Goal: Use online tool/utility: Utilize a website feature to perform a specific function

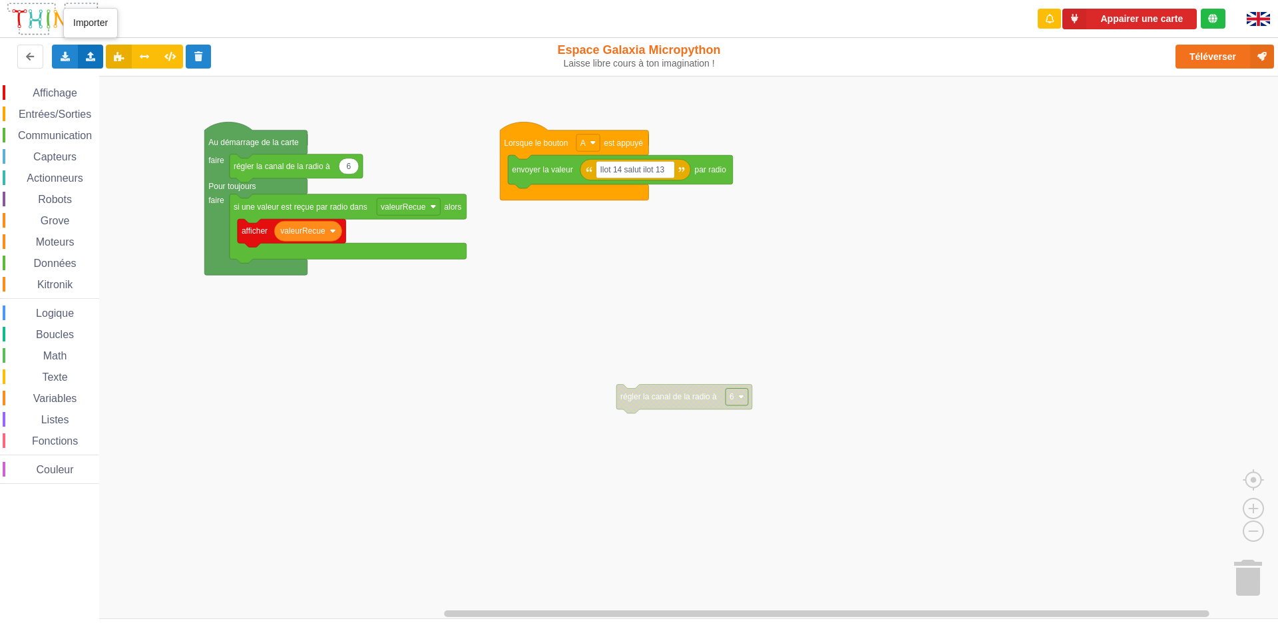
click at [90, 64] on div "Importer un assemblage de blocs Importer du code Python" at bounding box center [91, 57] width 26 height 24
click at [147, 83] on span "Importer un assemblage de blocs" at bounding box center [183, 81] width 138 height 11
type input "S"
click at [601, 171] on text "Espace de travail de Blocky" at bounding box center [601, 169] width 2 height 9
type input "SALUT"
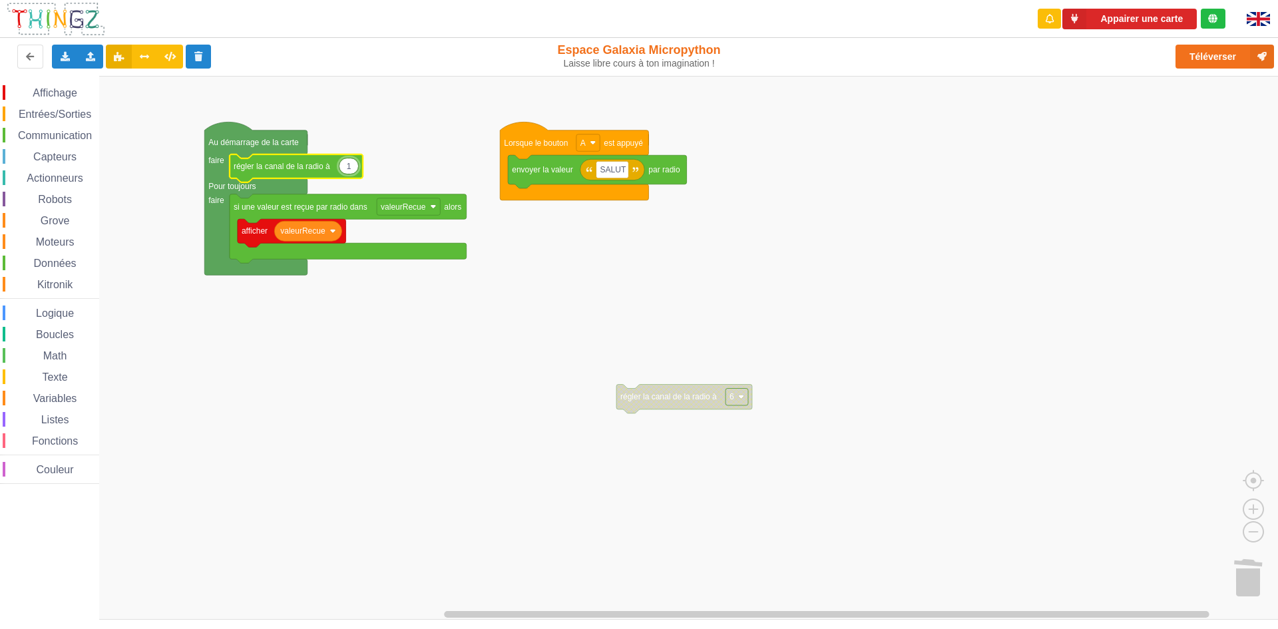
type input "13"
click at [945, 185] on rect "Espace de travail de Blocky" at bounding box center [643, 348] width 1287 height 544
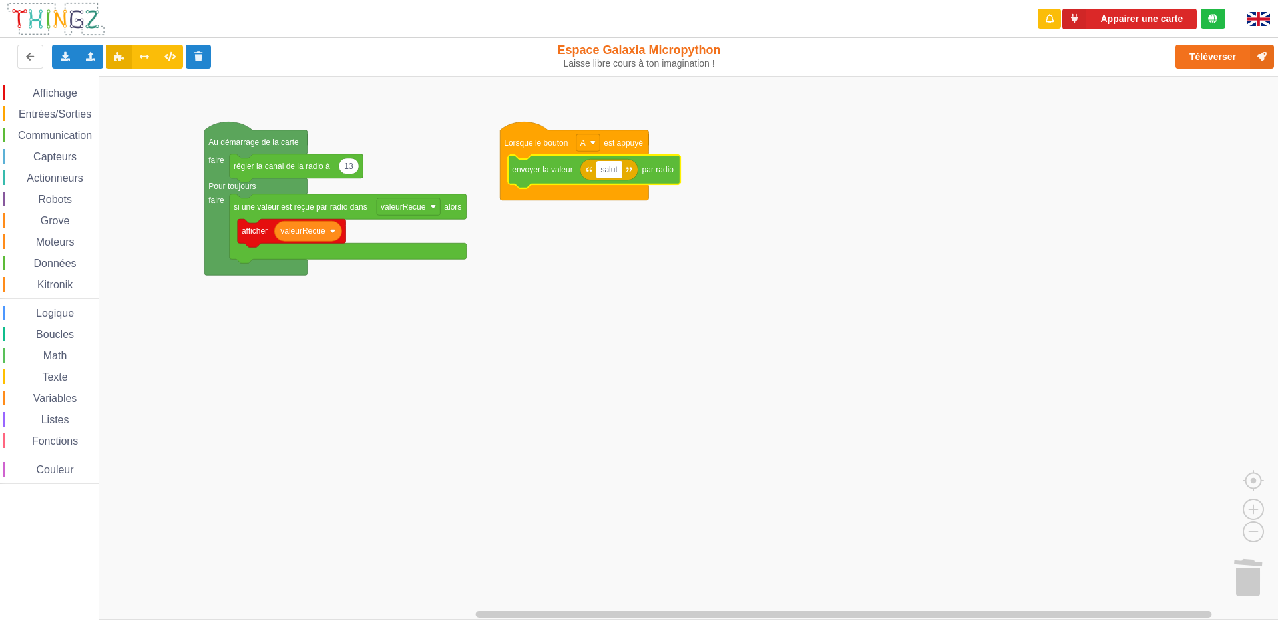
type input "salut"
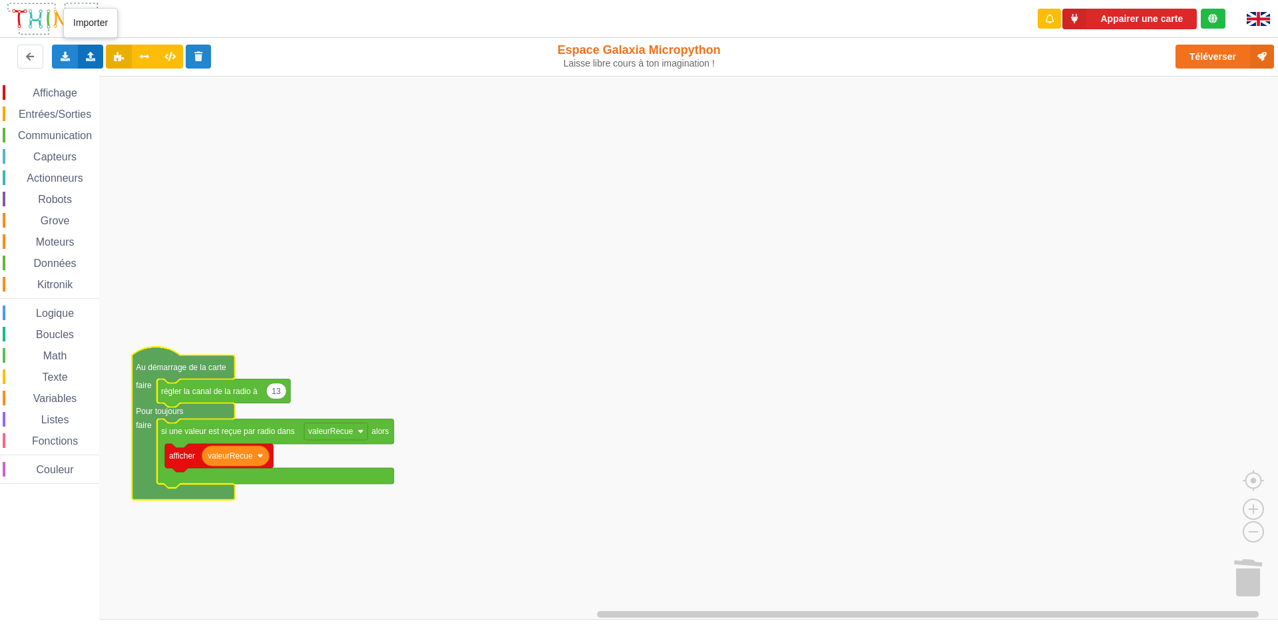
click at [95, 50] on div "Importer un assemblage de blocs Importer du code Python" at bounding box center [91, 57] width 26 height 24
click at [144, 77] on span "Importer un assemblage de blocs" at bounding box center [183, 81] width 138 height 11
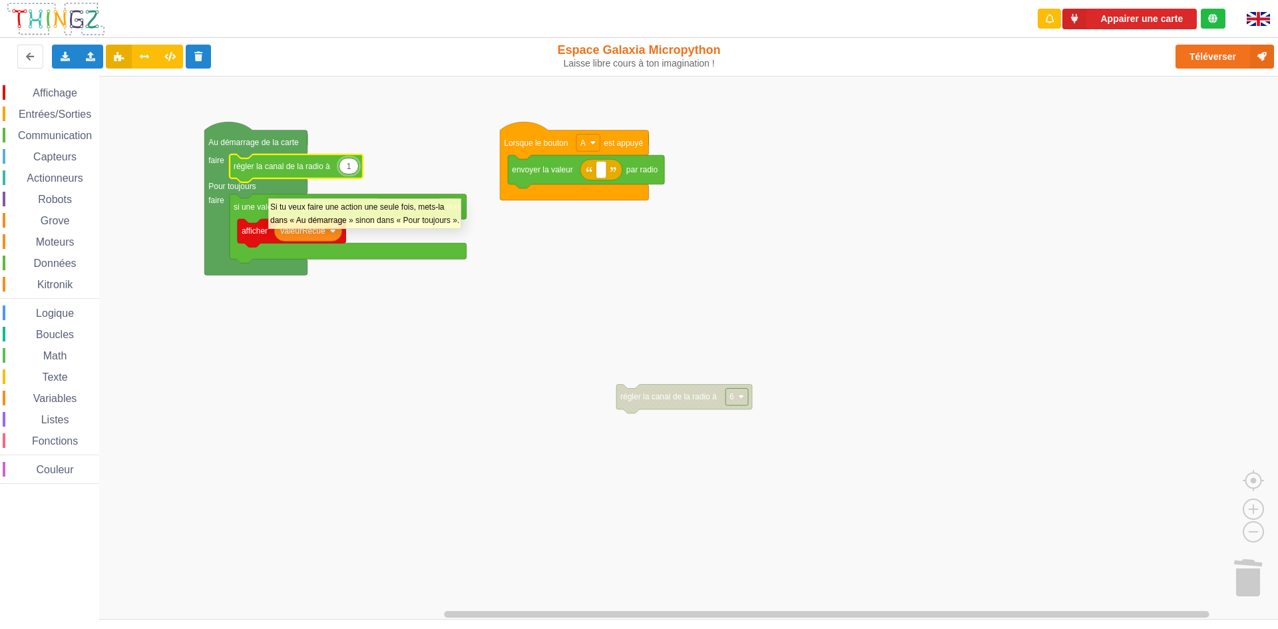
type input "13"
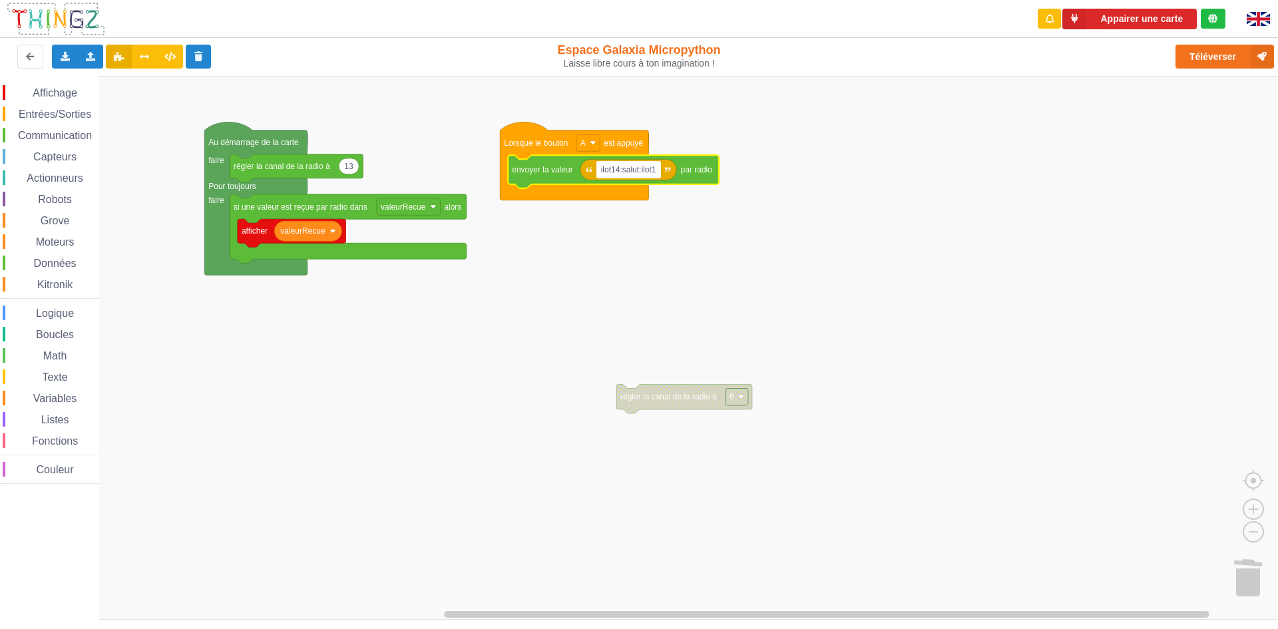
type input "ilot14:salut:ilot13"
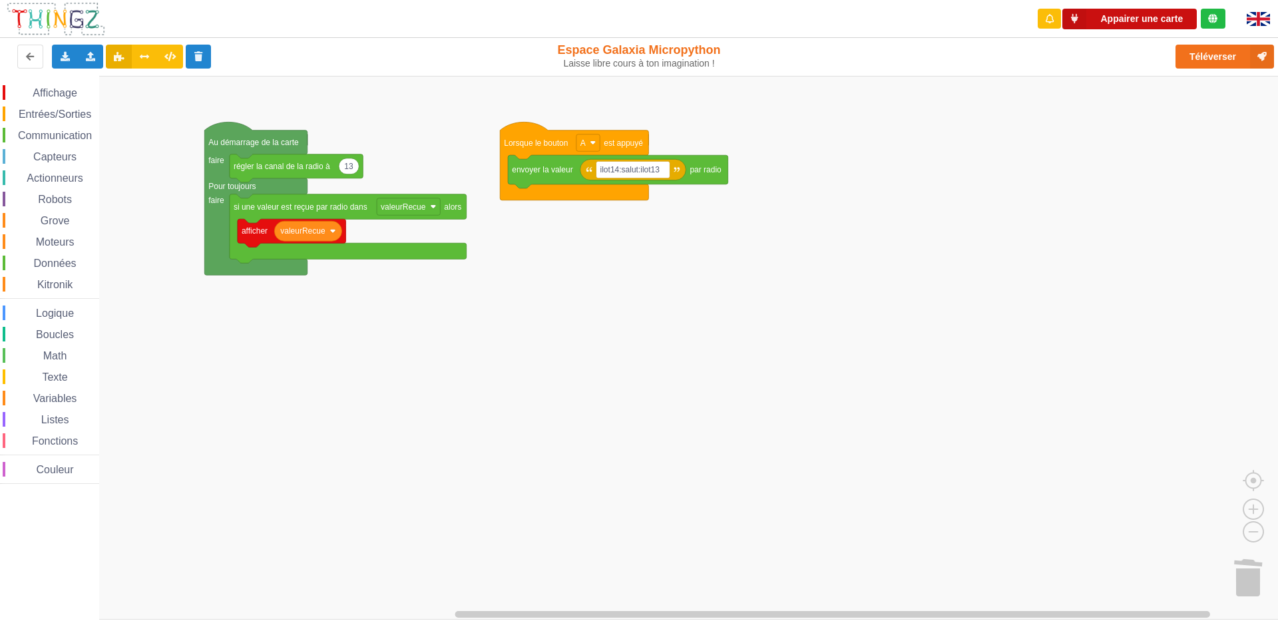
click at [1139, 21] on button "Appairer une carte" at bounding box center [1129, 19] width 134 height 21
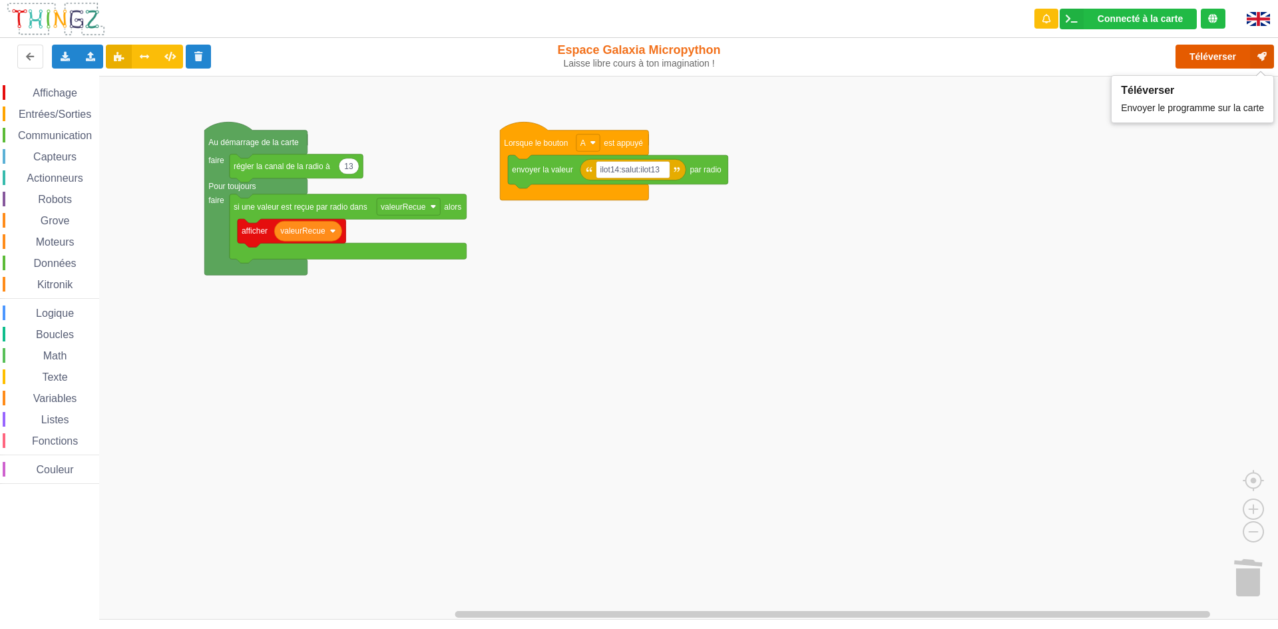
click at [1249, 59] on button "Téléverser" at bounding box center [1224, 57] width 99 height 24
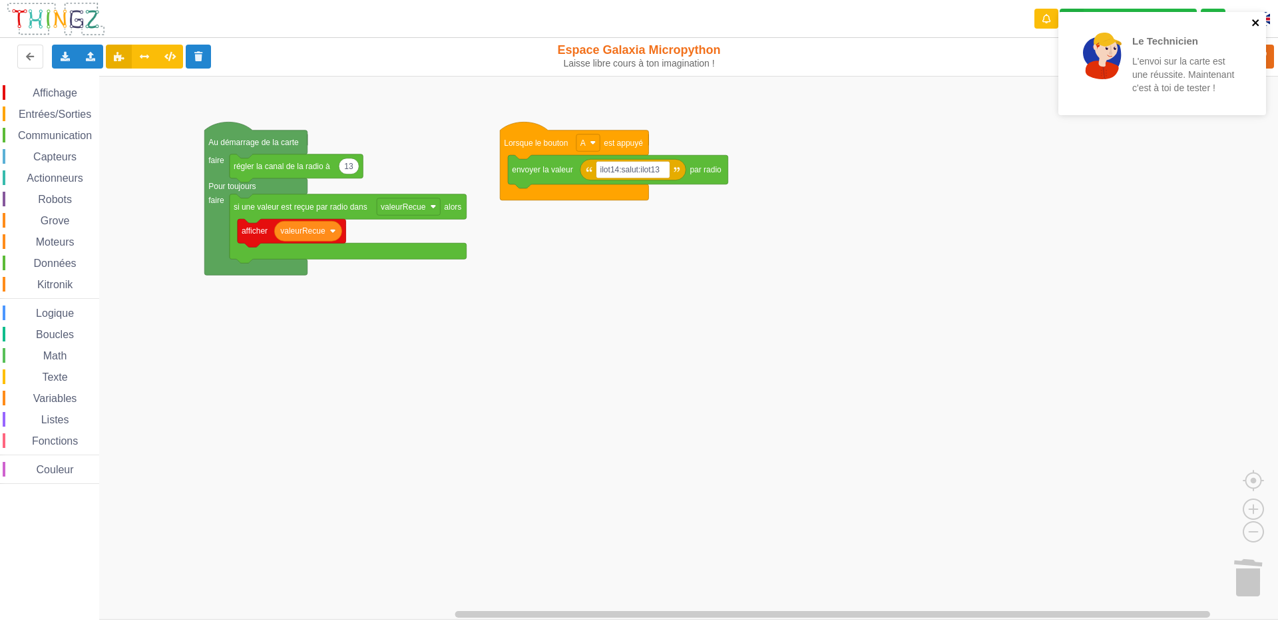
click at [1253, 20] on icon "close" at bounding box center [1255, 22] width 7 height 7
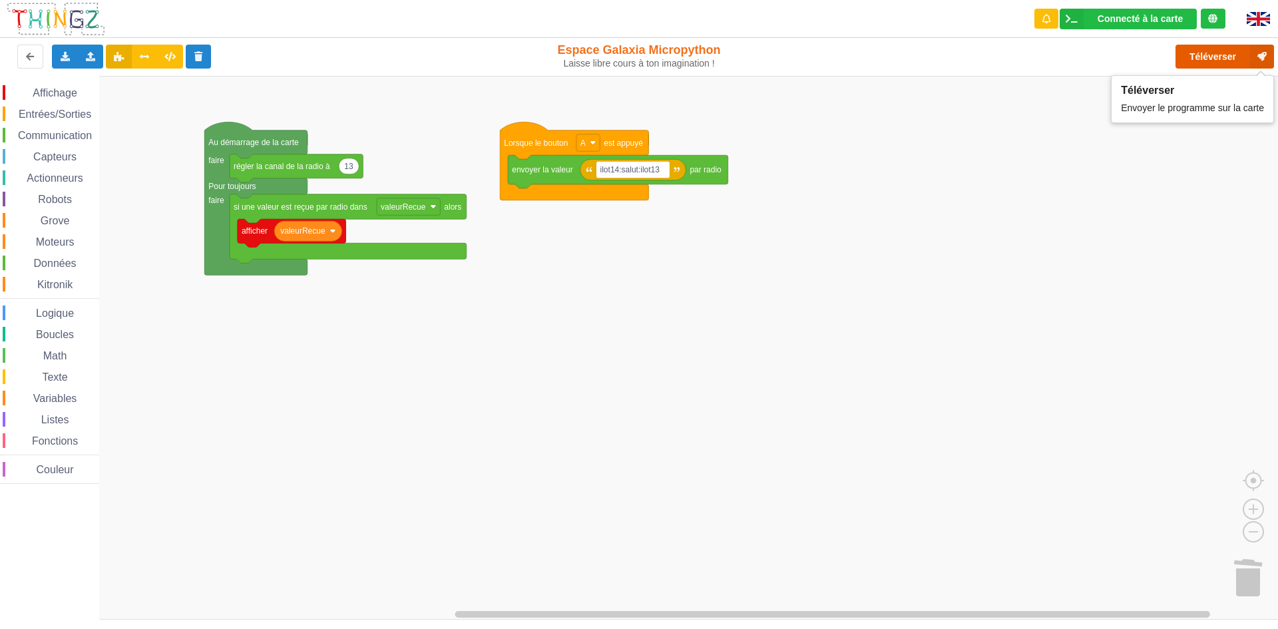
click at [1229, 50] on button "Téléverser" at bounding box center [1224, 57] width 99 height 24
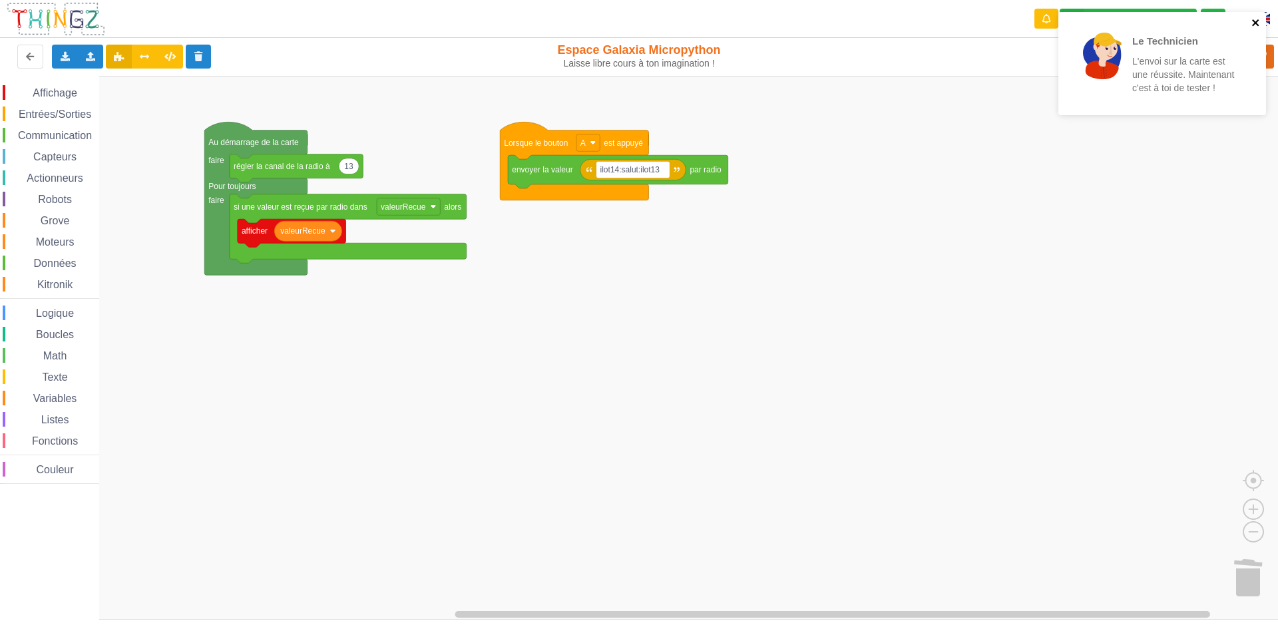
click at [1256, 26] on icon "close" at bounding box center [1255, 22] width 9 height 11
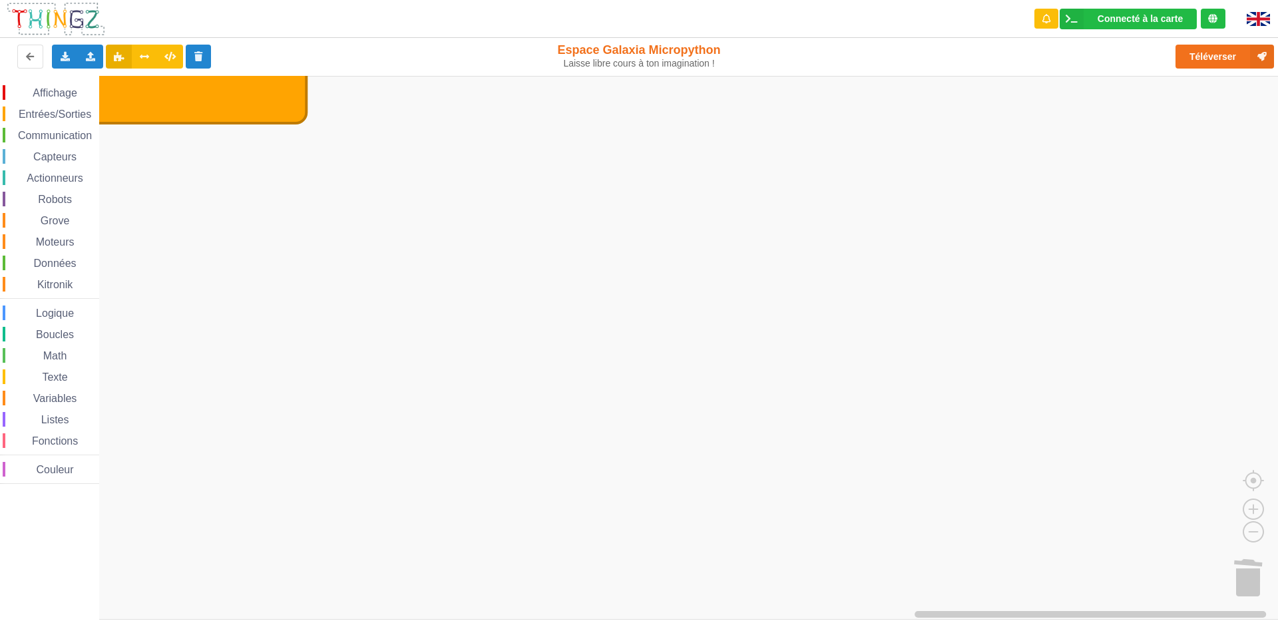
click at [680, 574] on rect "Espace de travail de Blocky" at bounding box center [643, 348] width 1287 height 544
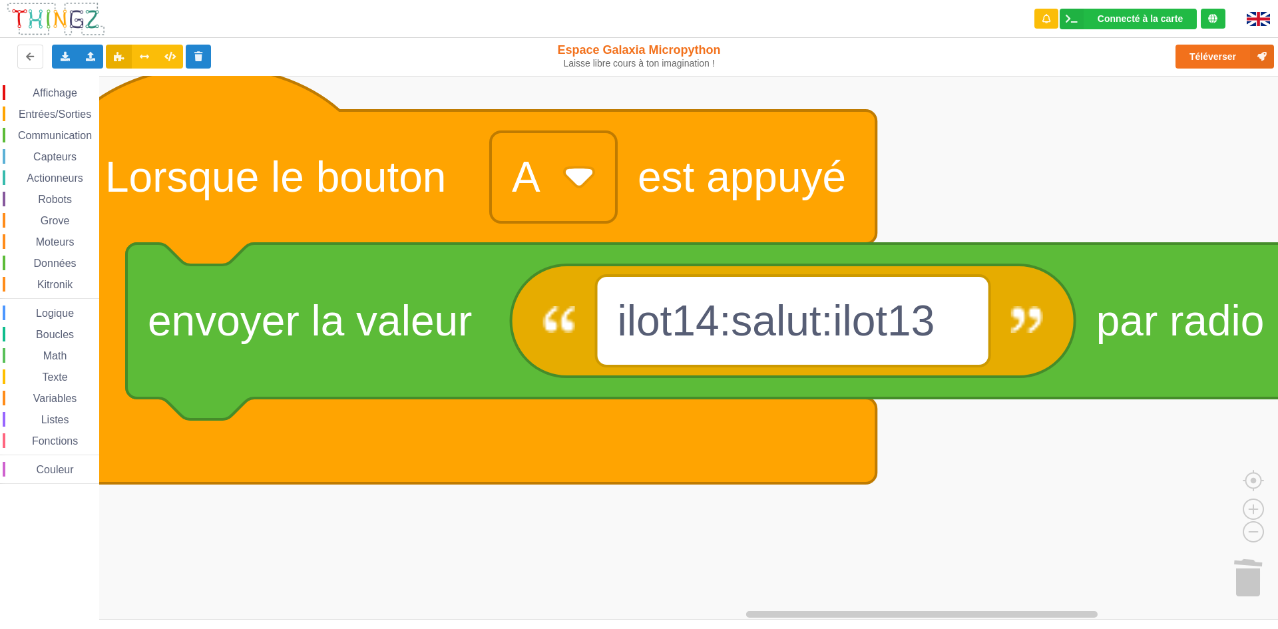
click at [906, 628] on html "Connecté à la carte Réglages Ouvrir le moniteur automatiquement Connexion autom…" at bounding box center [639, 314] width 1278 height 629
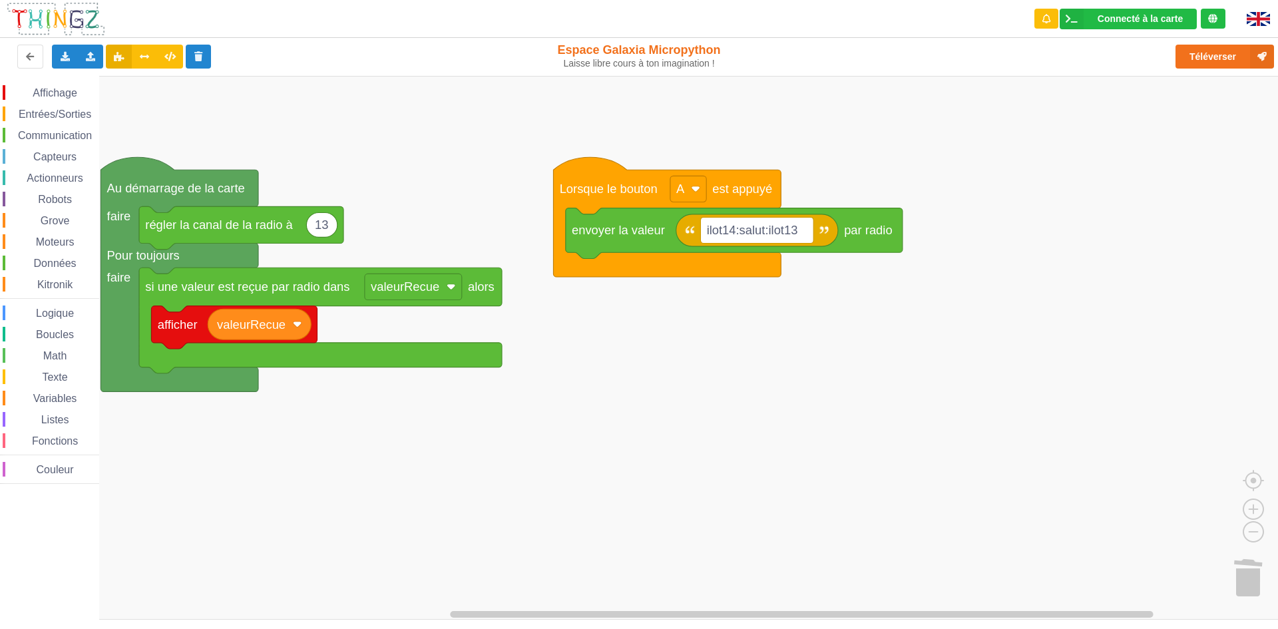
click at [586, 387] on div "Affichage Entrées/Sorties Communication Capteurs Actionneurs Robots Grove Moteu…" at bounding box center [643, 348] width 1287 height 544
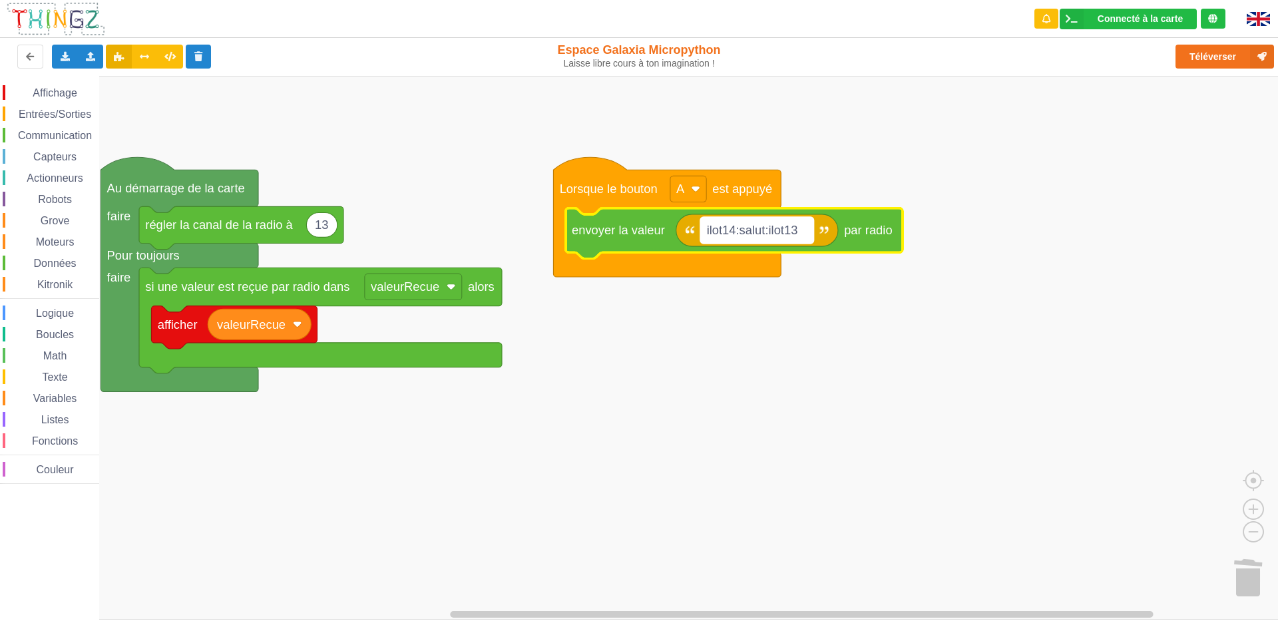
click at [734, 231] on text "ilot14:salut:ilot13" at bounding box center [752, 230] width 91 height 14
click at [734, 231] on input "ilot14:salut:ilot13" at bounding box center [756, 230] width 113 height 26
click at [740, 228] on input "ilot14:salut:ilot13" at bounding box center [756, 230] width 113 height 26
click at [803, 234] on input "ilot13:salut:ilot13" at bounding box center [756, 231] width 113 height 26
click at [1228, 54] on button "Téléverser" at bounding box center [1224, 57] width 99 height 24
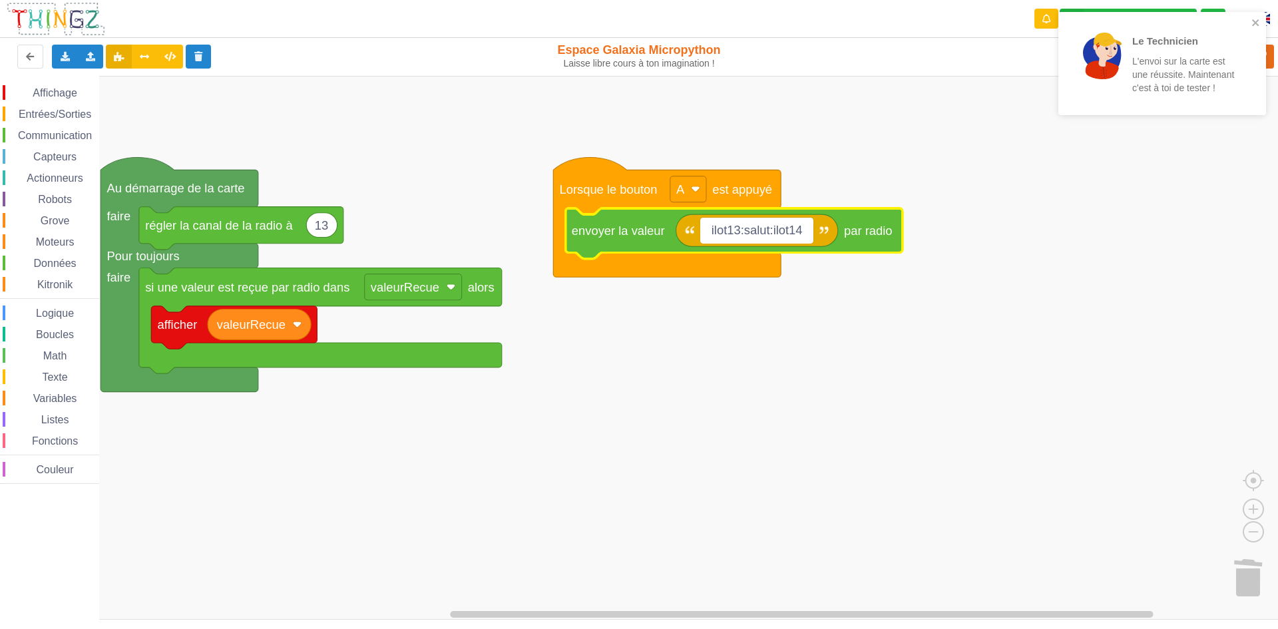
click at [763, 230] on input "ilot13:salut:ilot14" at bounding box center [756, 231] width 113 height 26
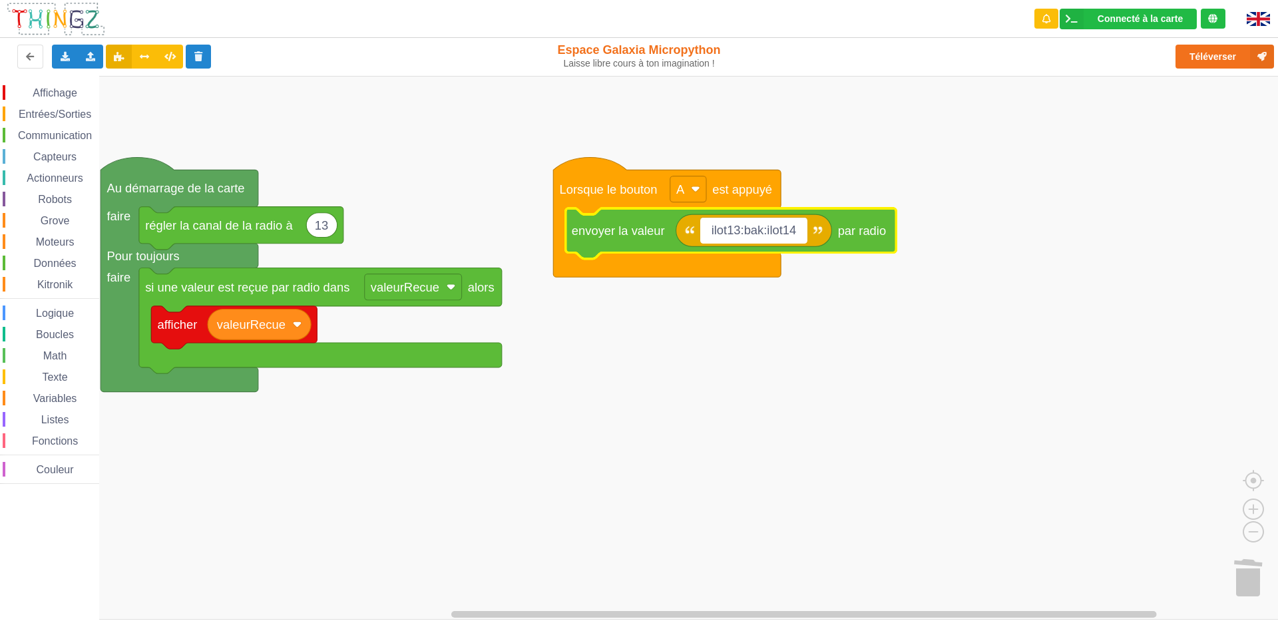
type input "ilot13:baka:ilot14"
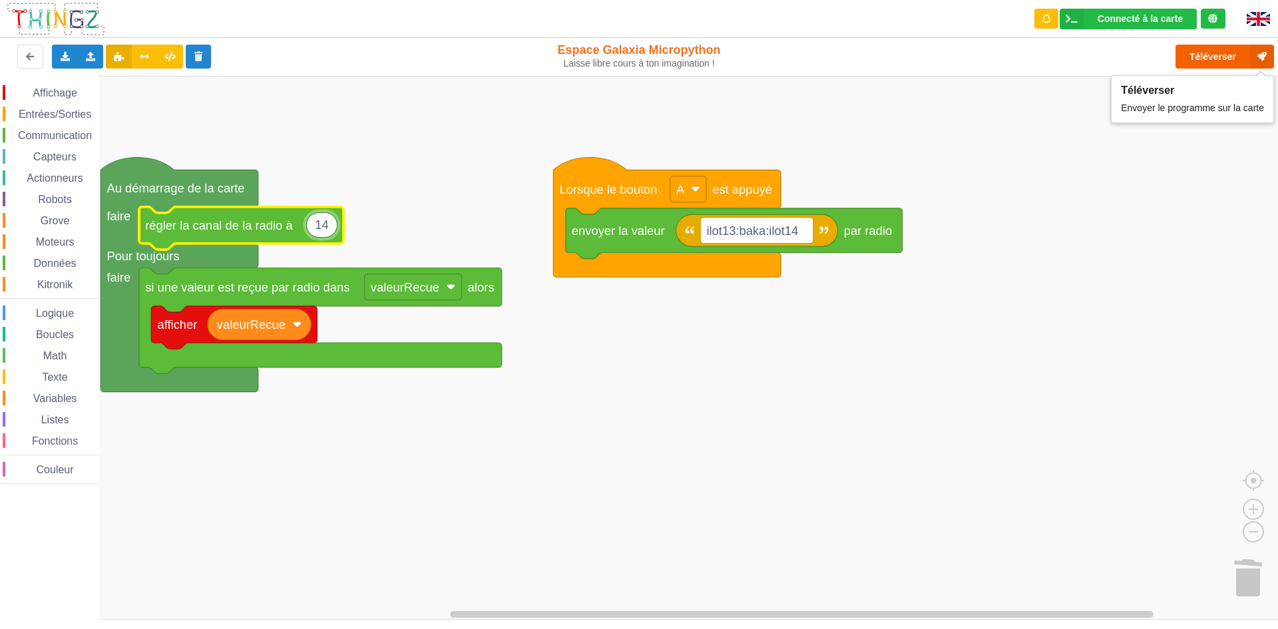
type input "14"
click at [1220, 49] on button "Téléverser" at bounding box center [1224, 57] width 99 height 24
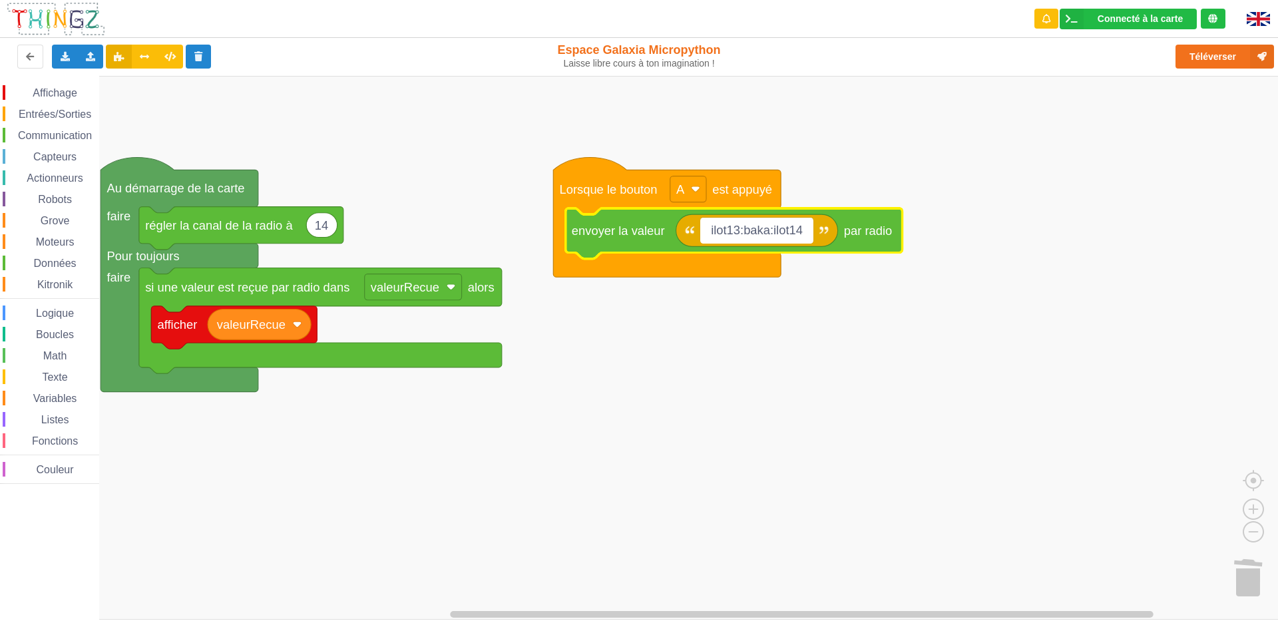
click at [767, 230] on input "ilot13:baka:ilot14" at bounding box center [756, 231] width 113 height 26
type input "ilot13:salut:ilot14"
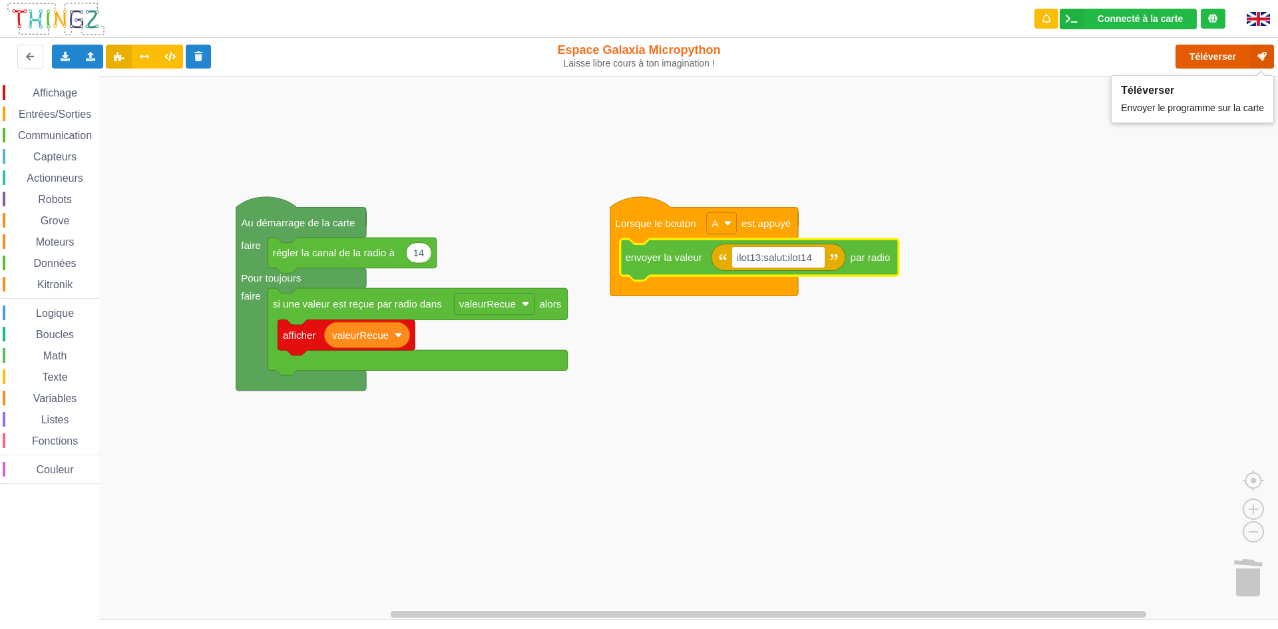
click at [1217, 55] on button "Téléverser" at bounding box center [1224, 57] width 99 height 24
click at [1185, 55] on button "Téléverser" at bounding box center [1224, 57] width 99 height 24
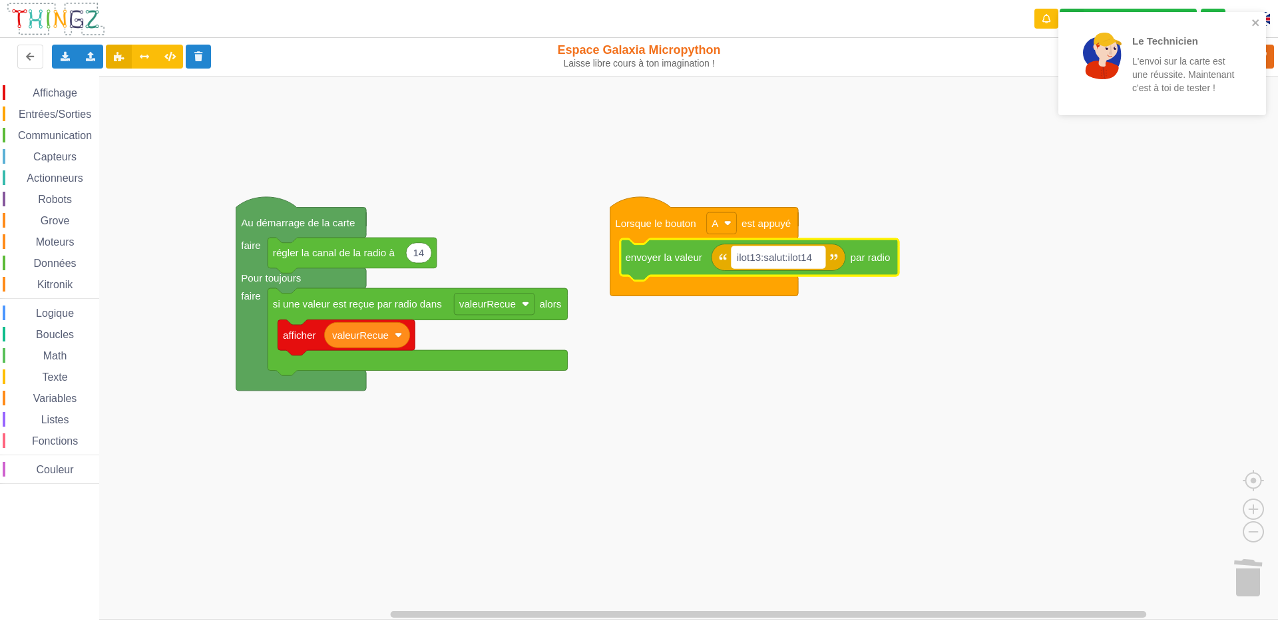
click at [759, 256] on text "ilot13:salut:ilot14" at bounding box center [774, 257] width 75 height 11
click at [765, 258] on input "ilot13:salut:ilot14" at bounding box center [777, 256] width 93 height 21
click at [816, 258] on input "ilot14:salut:ilot14" at bounding box center [777, 256] width 93 height 21
type input "ilot14:salut:ilot13"
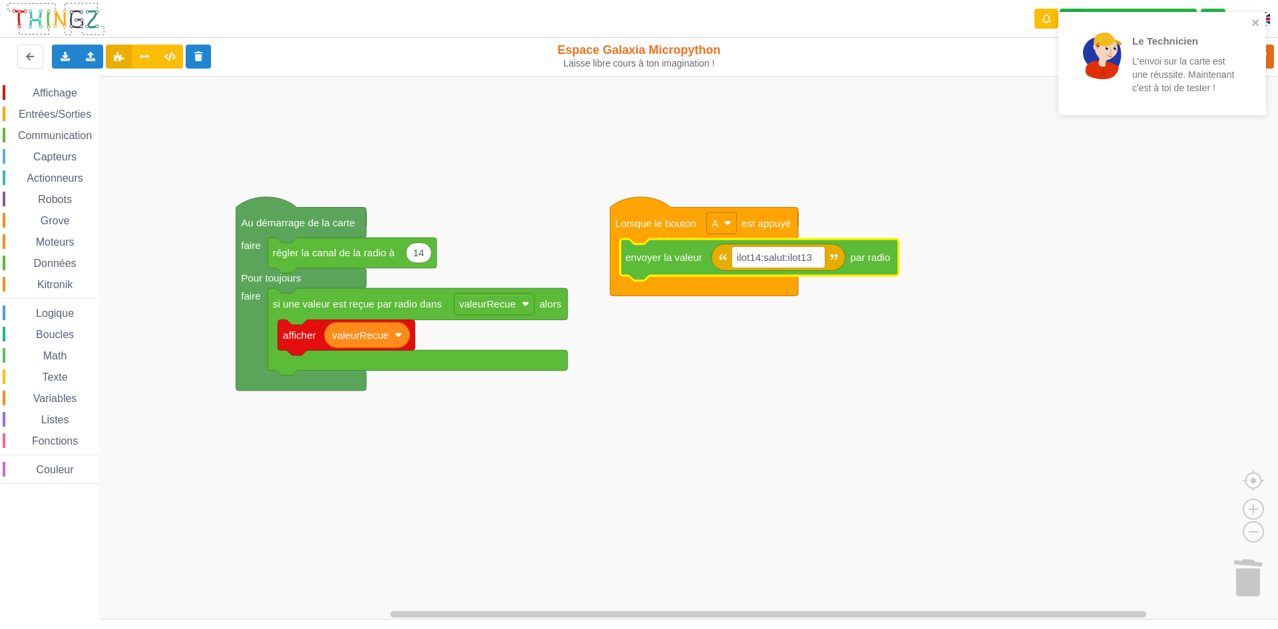
click at [1078, 188] on rect "Espace de travail de Blocky" at bounding box center [643, 348] width 1287 height 544
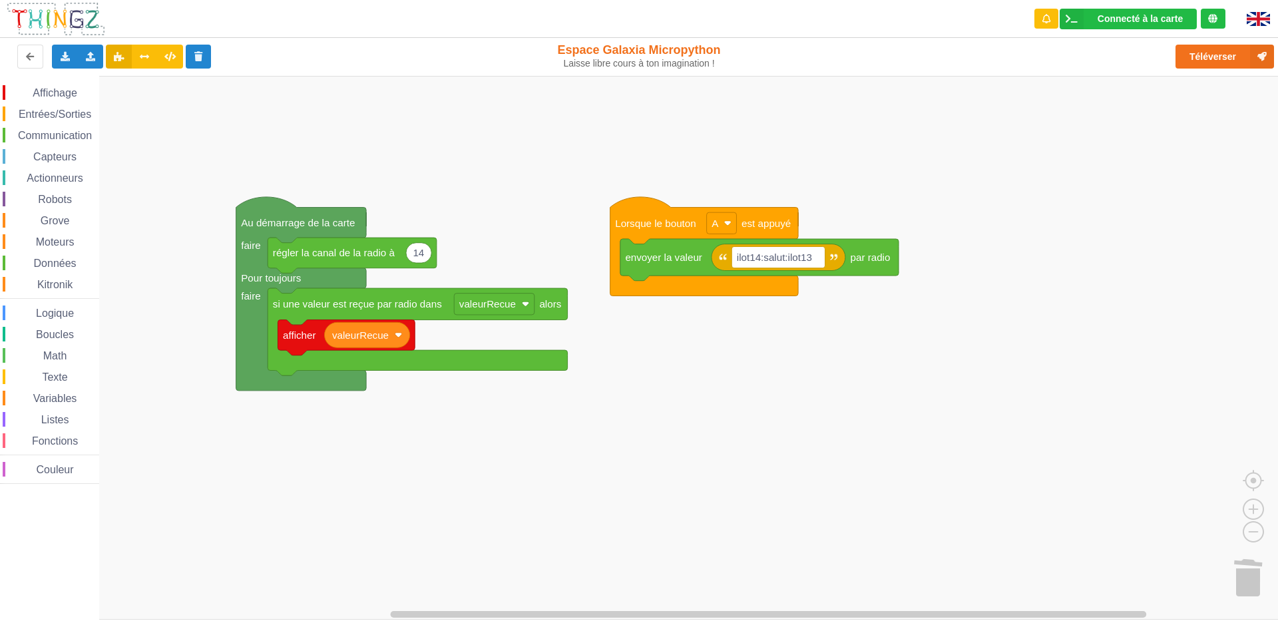
click at [1245, 55] on div "Le Technicien L'envoi sur la carte est une réussite. Maintenant c'est à toi de …" at bounding box center [639, 305] width 1297 height 629
click at [1209, 54] on button "Téléverser" at bounding box center [1224, 57] width 99 height 24
click at [1277, 628] on html "Appairer une carte Exporter l'assemblage de blocs Exporter l'assemblage de bloc…" at bounding box center [639, 314] width 1278 height 629
